Goal: Navigation & Orientation: Find specific page/section

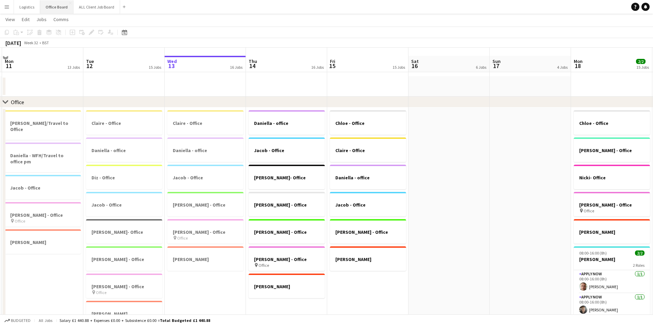
click at [46, 5] on button "Office Board Close" at bounding box center [56, 6] width 33 height 13
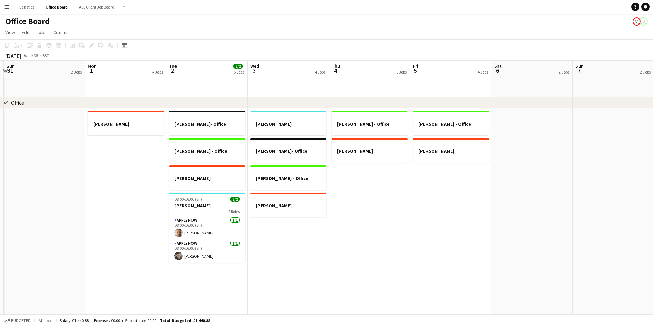
scroll to position [5, 0]
